Goal: Transaction & Acquisition: Purchase product/service

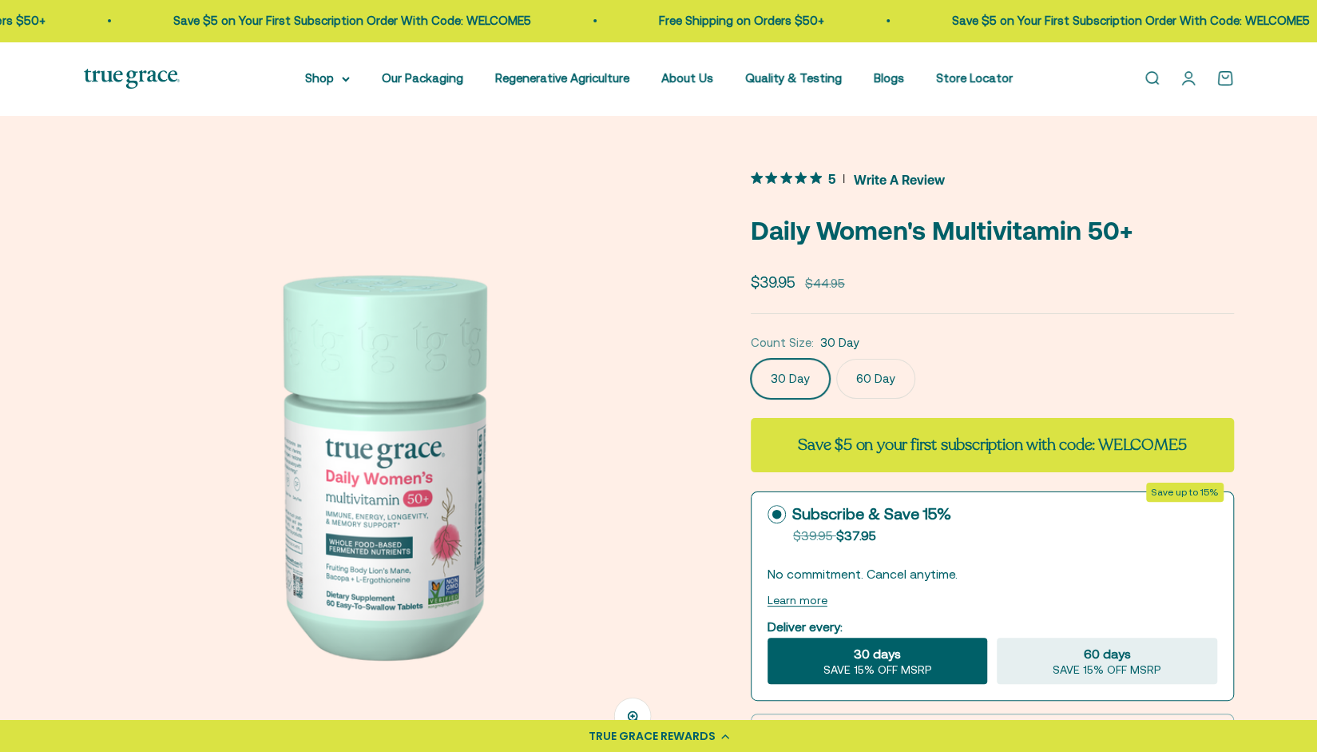
click at [868, 381] on label "60 Day" at bounding box center [875, 379] width 79 height 40
click at [751, 359] on input "60 Day" at bounding box center [750, 358] width 1 height 1
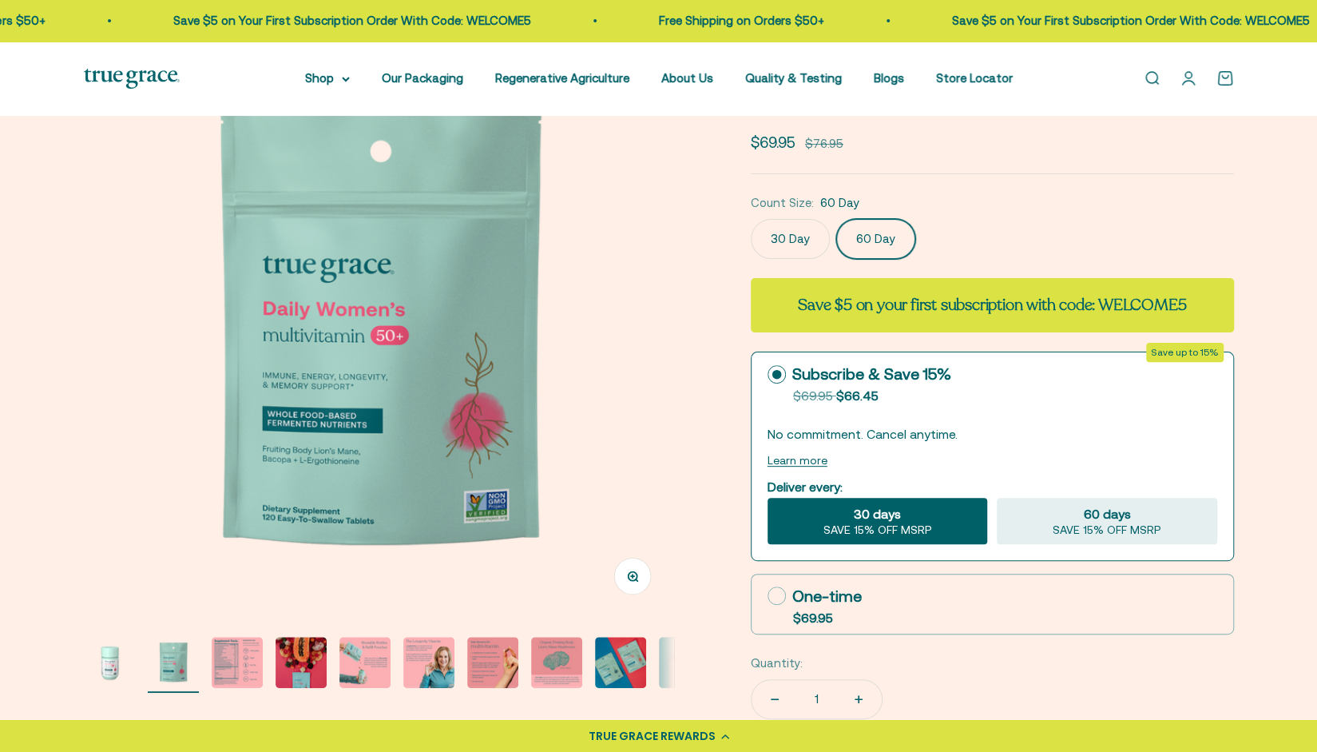
scroll to position [319, 0]
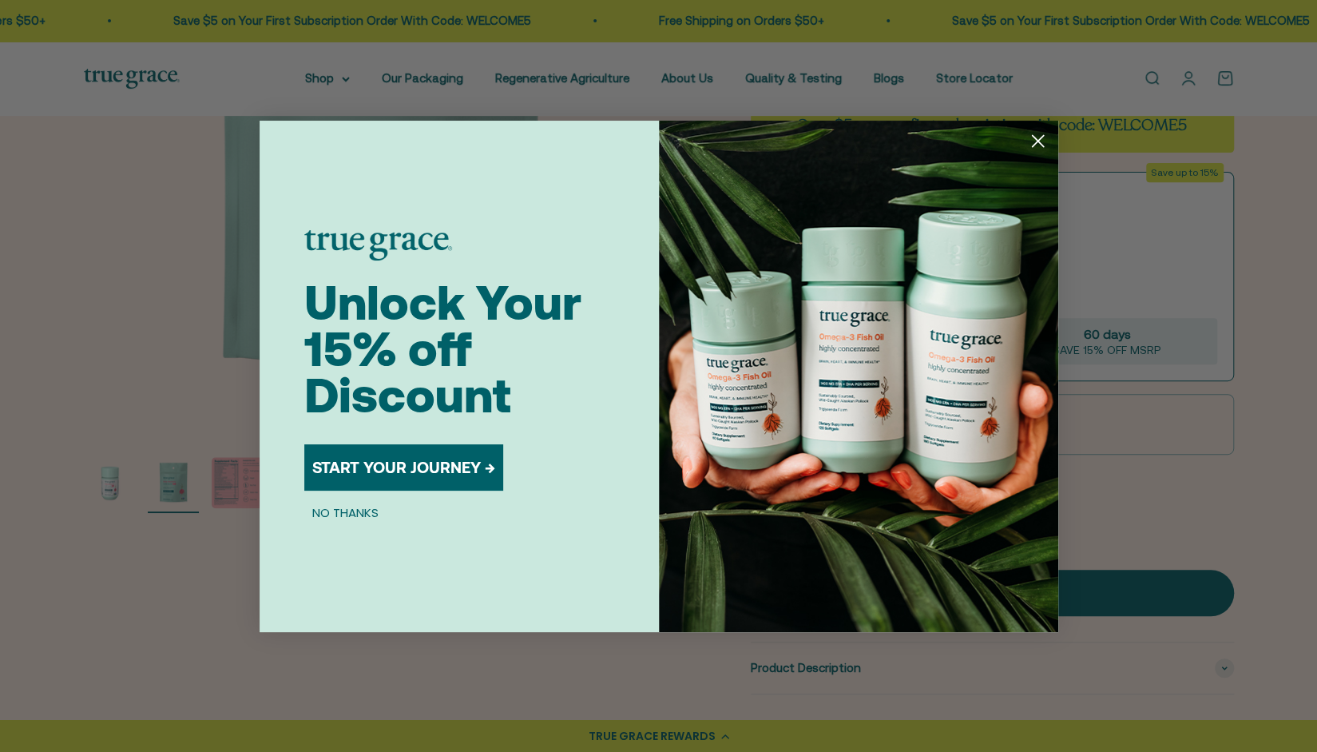
click at [770, 411] on img "POPUP Form" at bounding box center [858, 376] width 399 height 511
click at [1029, 133] on circle "Close dialog" at bounding box center [1037, 140] width 26 height 26
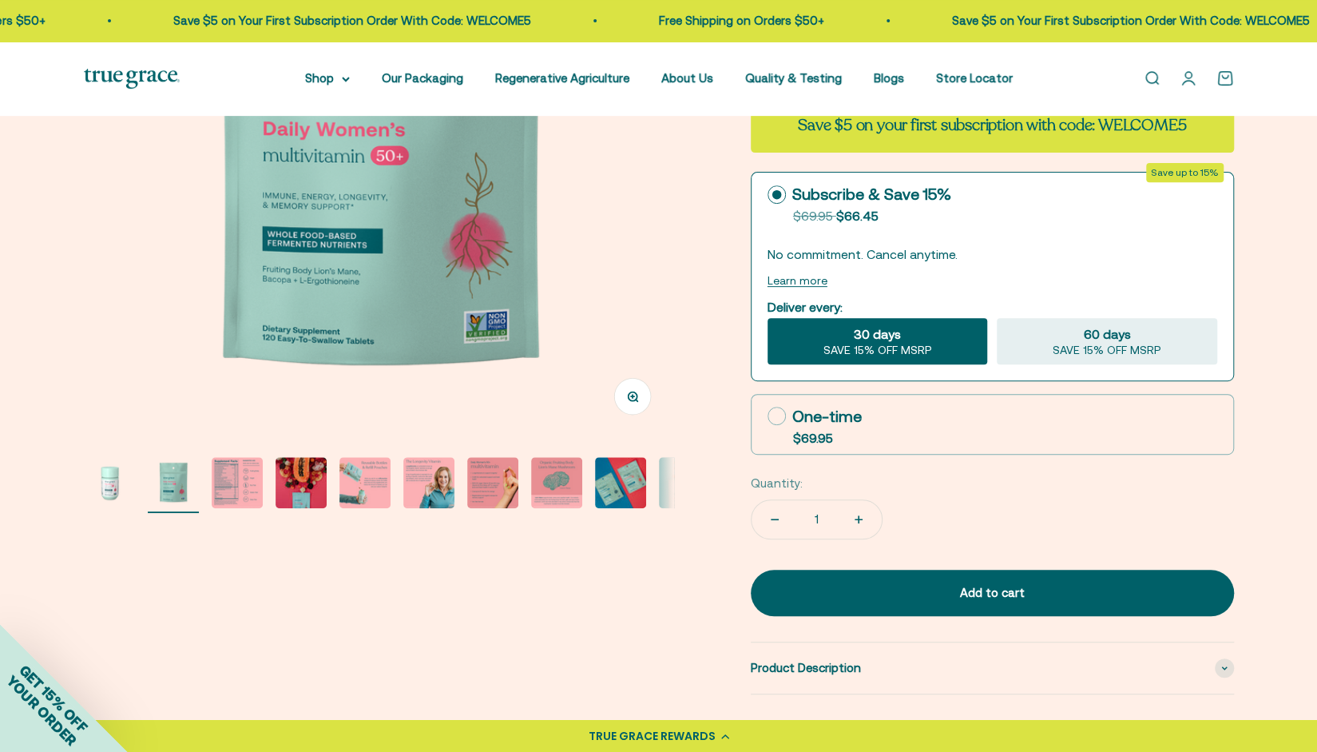
click at [768, 407] on icon at bounding box center [777, 416] width 18 height 18
click at [768, 415] on input "One-time $69.95" at bounding box center [767, 415] width 1 height 1
radio input "true"
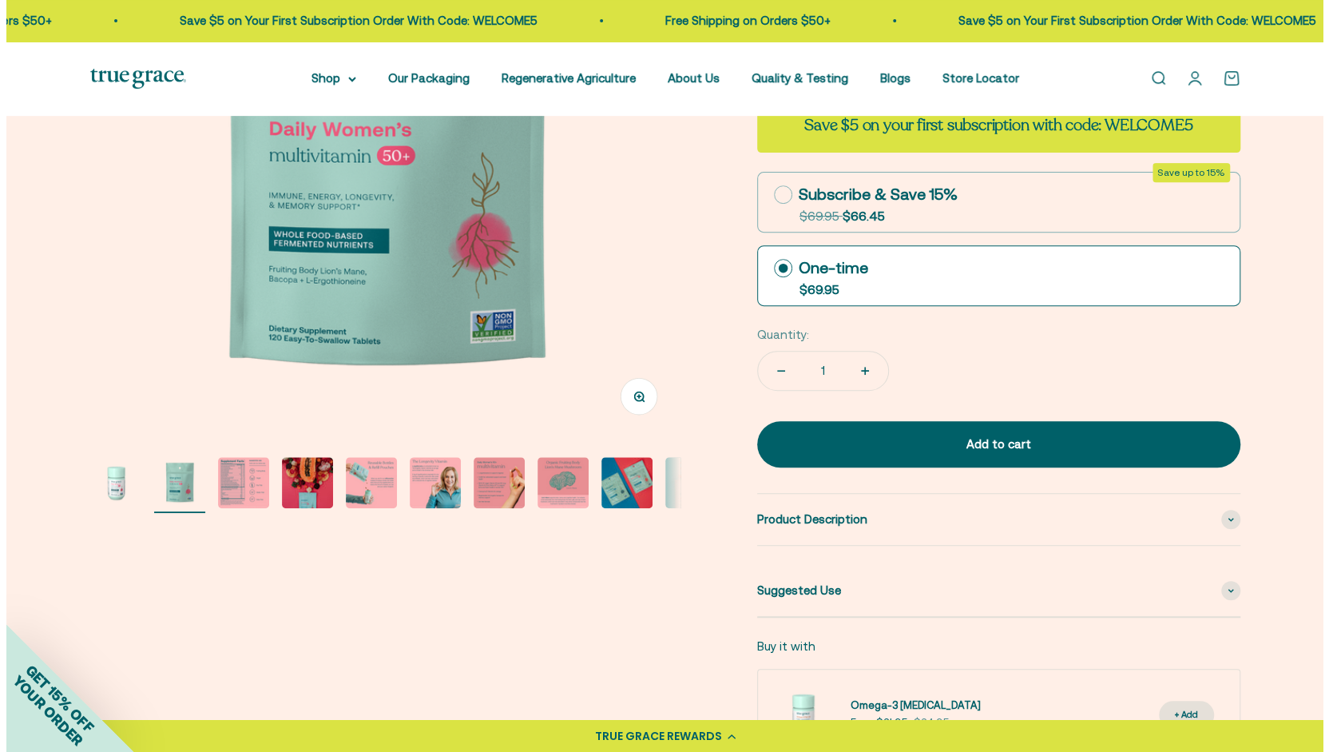
scroll to position [80, 0]
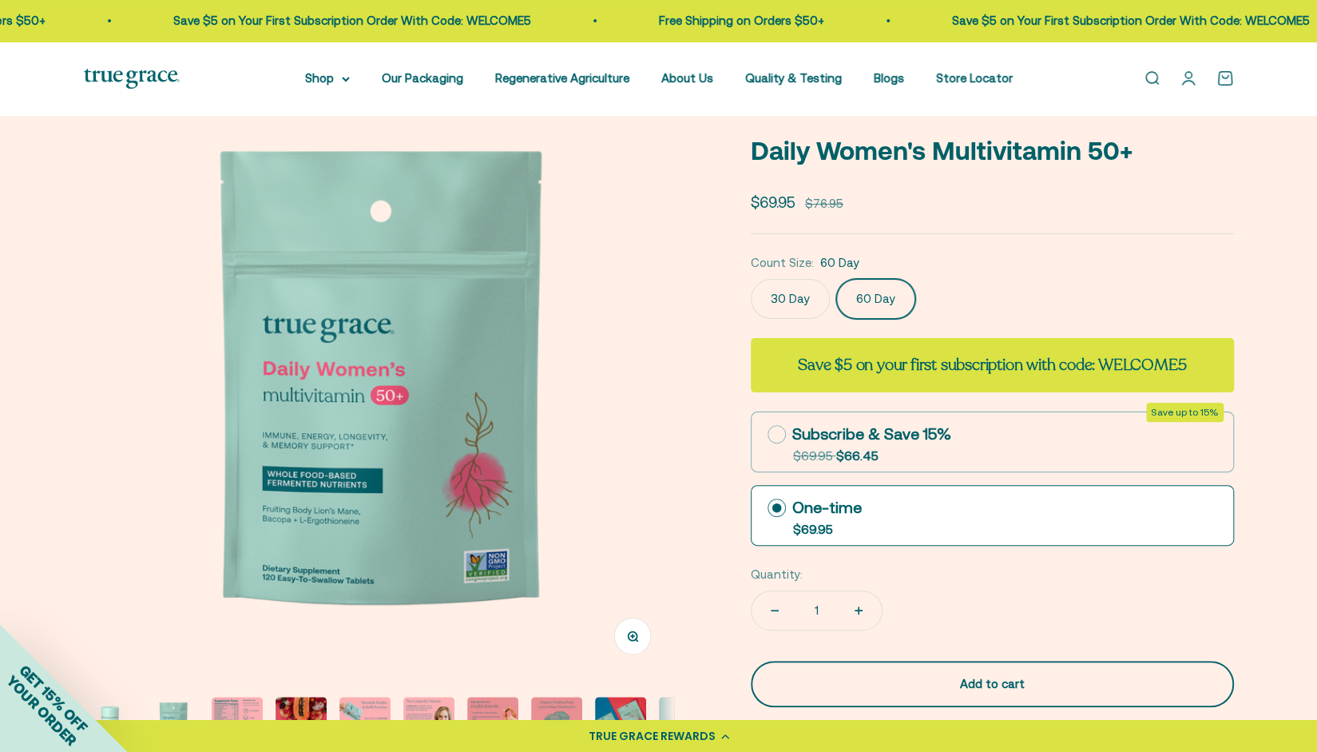
click at [990, 675] on div "Add to cart" at bounding box center [992, 683] width 419 height 19
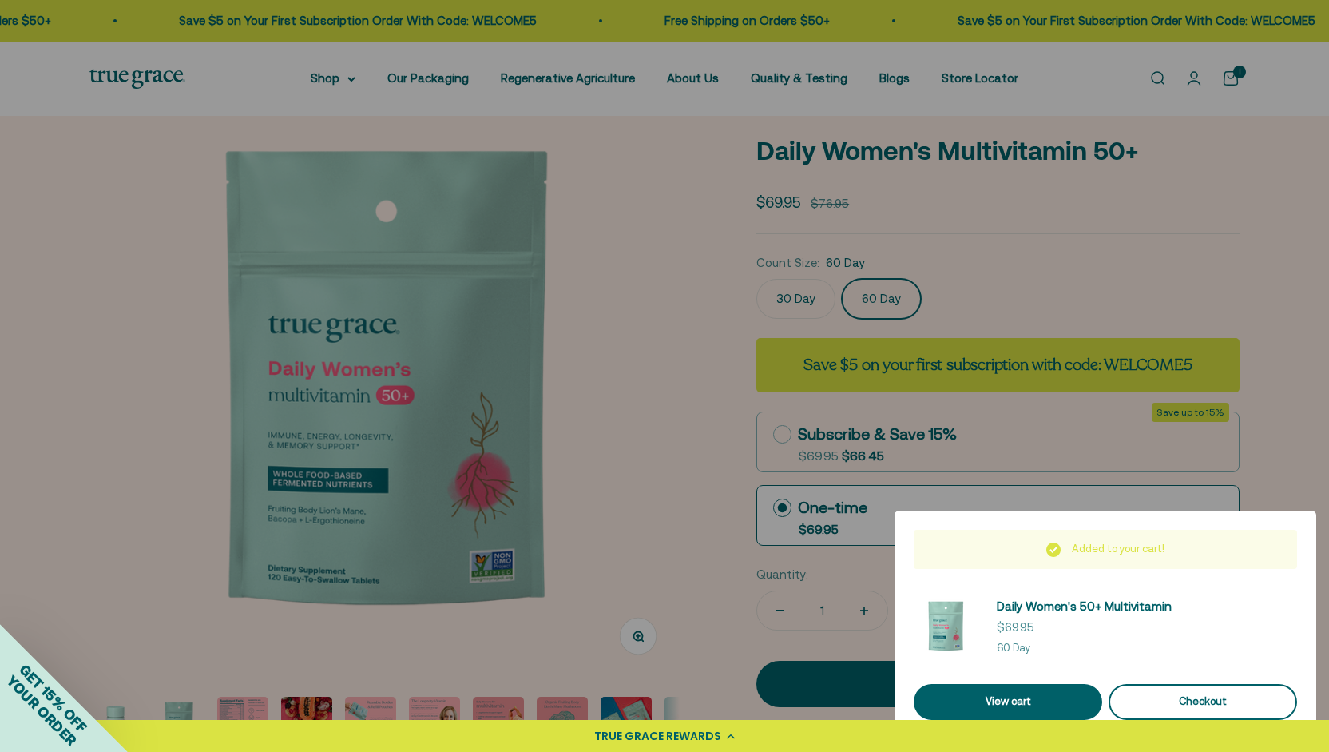
click at [1152, 697] on div "Checkout" at bounding box center [1203, 701] width 150 height 17
